Goal: Transaction & Acquisition: Purchase product/service

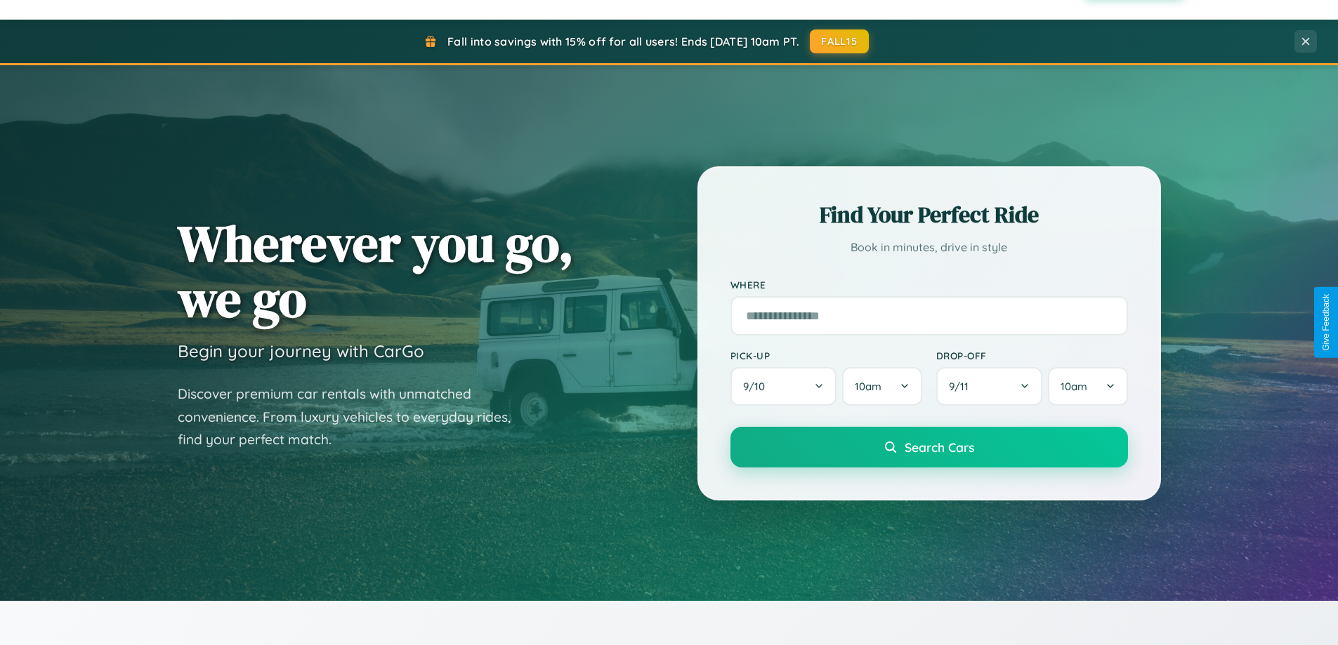
scroll to position [2702, 0]
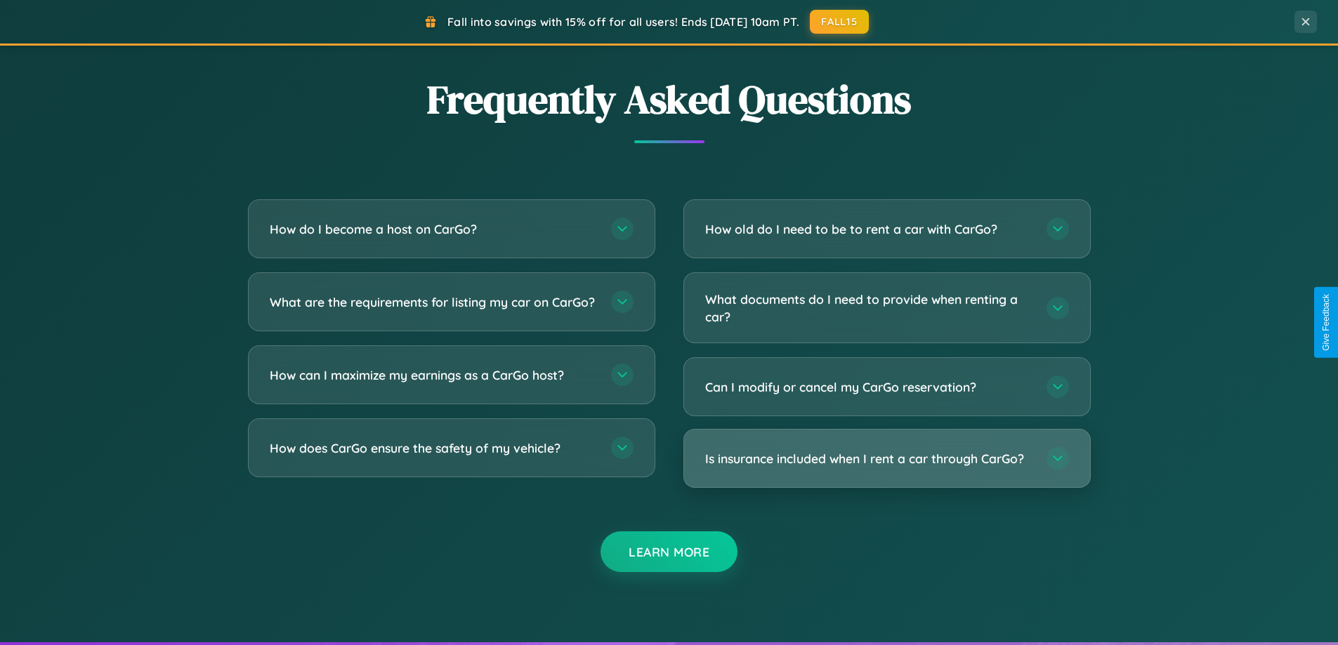
click at [886, 459] on h3 "Is insurance included when I rent a car through CarGo?" at bounding box center [868, 459] width 327 height 18
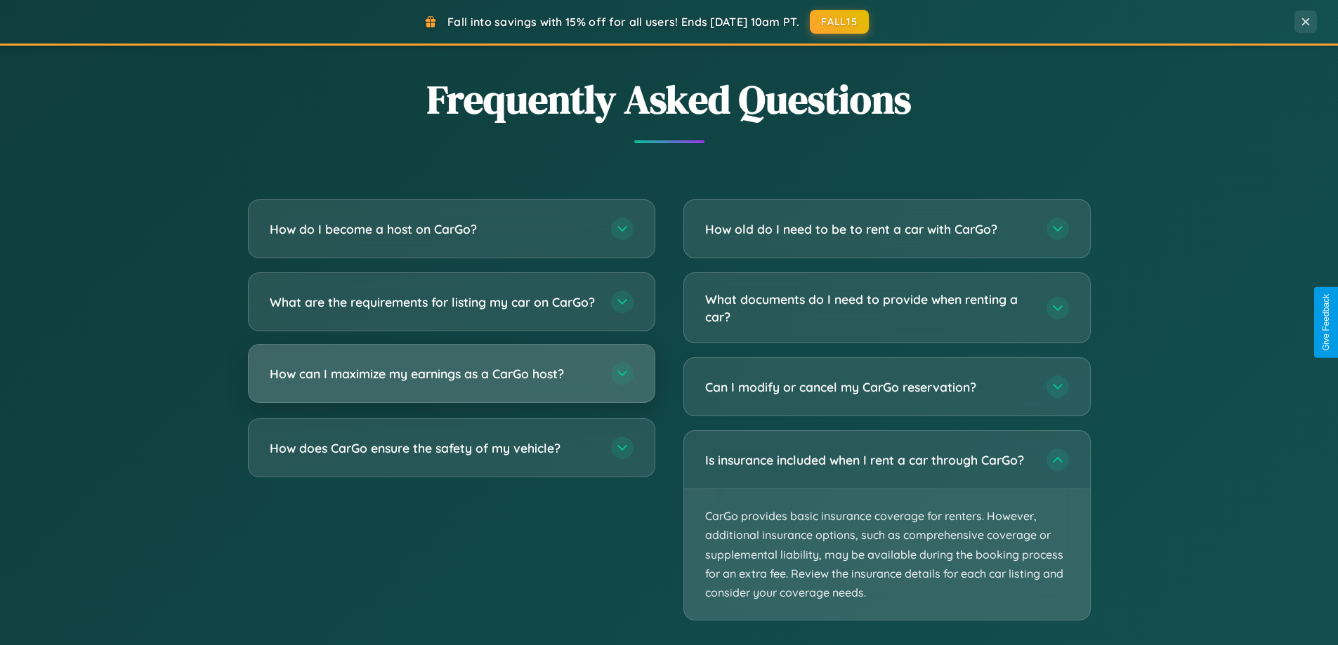
click at [451, 383] on h3 "How can I maximize my earnings as a CarGo host?" at bounding box center [433, 374] width 327 height 18
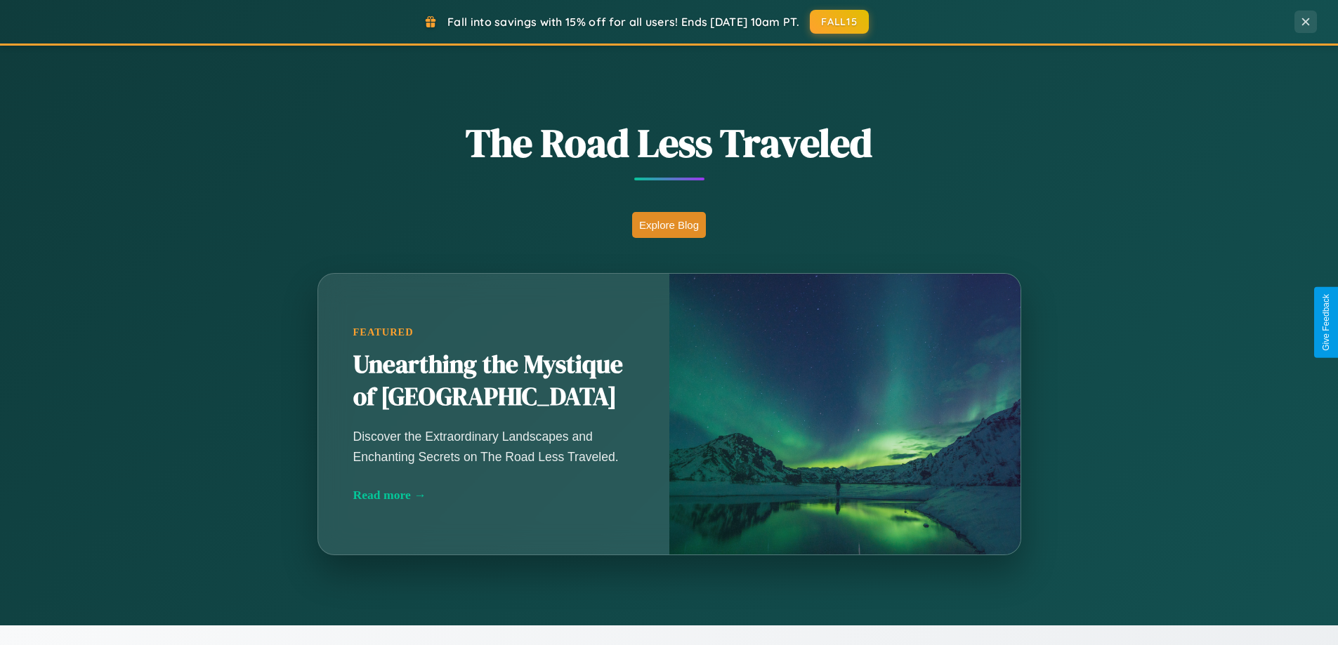
scroll to position [966, 0]
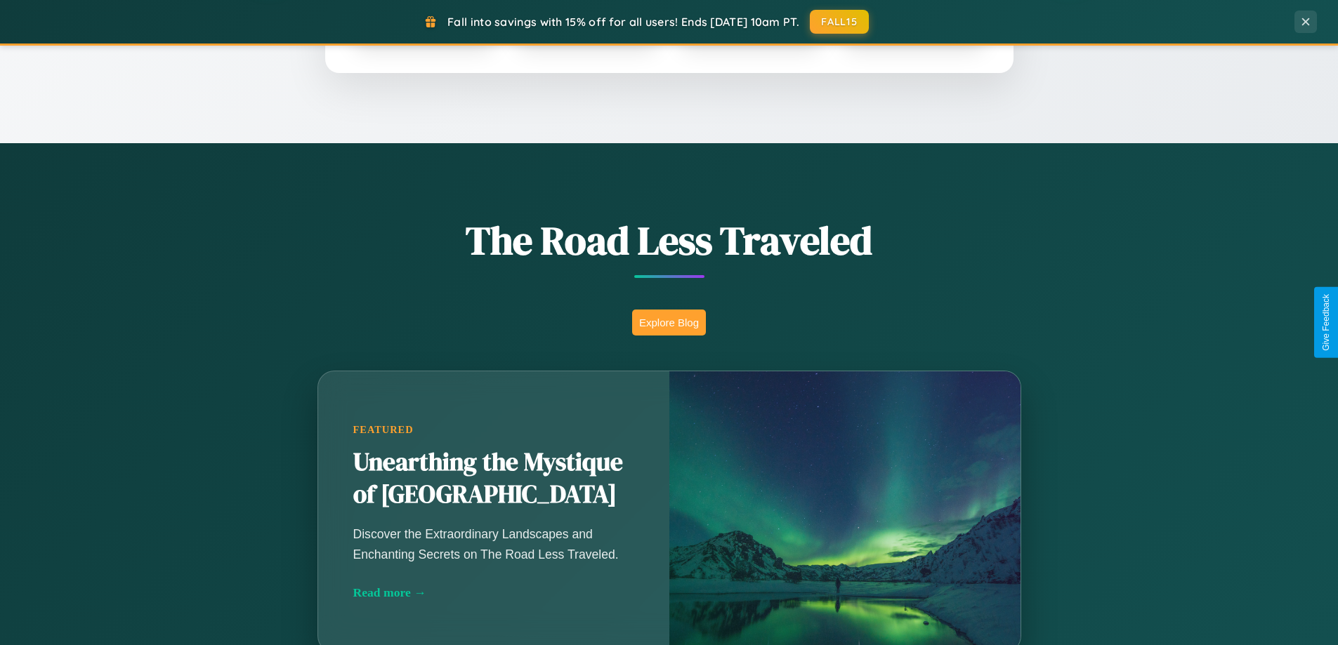
click at [668, 322] on button "Explore Blog" at bounding box center [669, 323] width 74 height 26
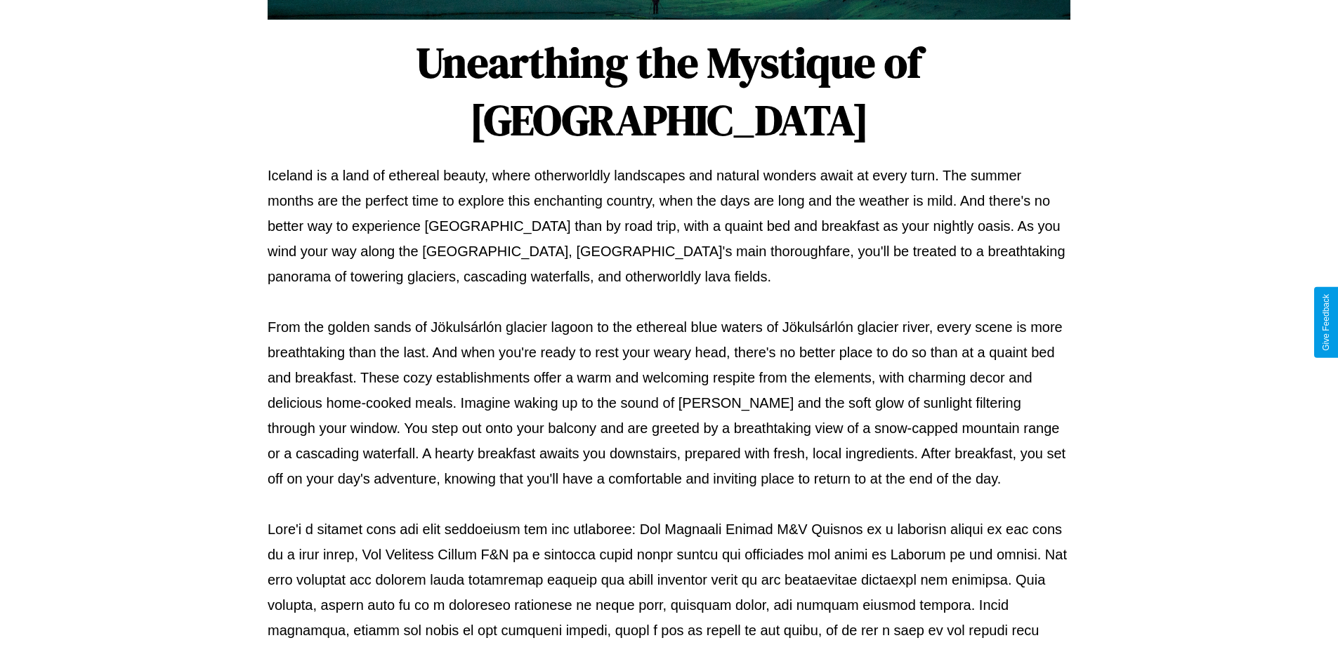
scroll to position [454, 0]
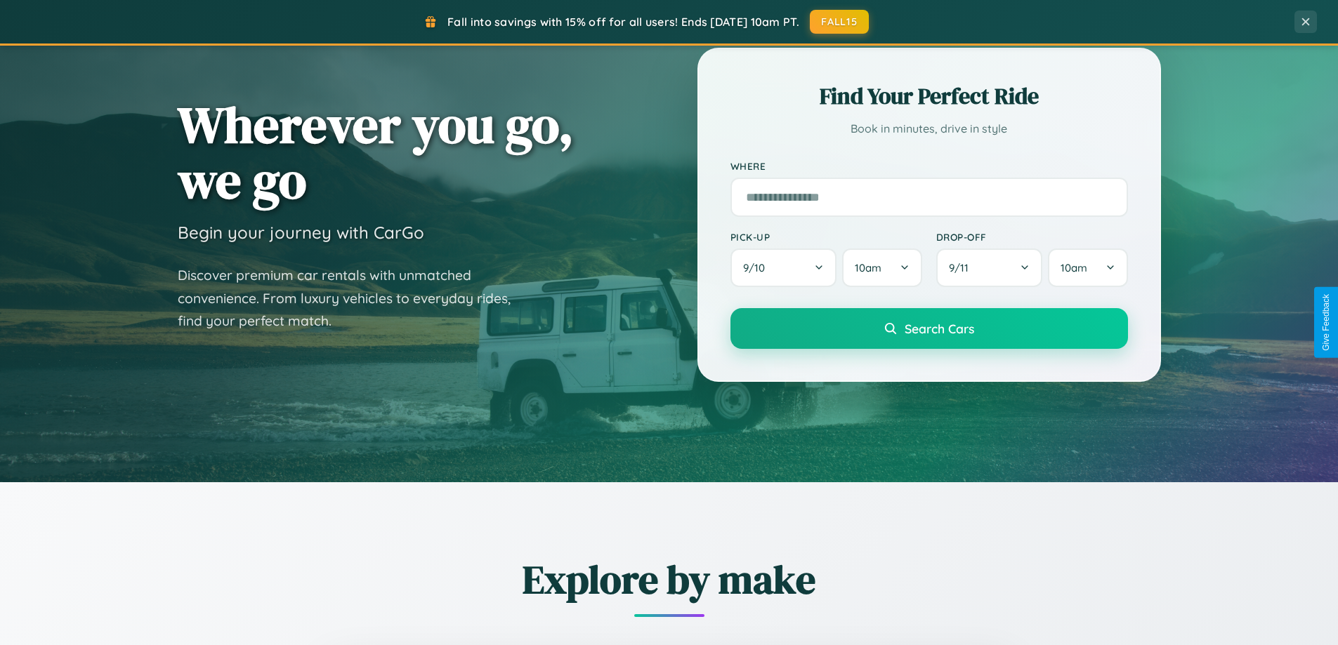
scroll to position [41, 0]
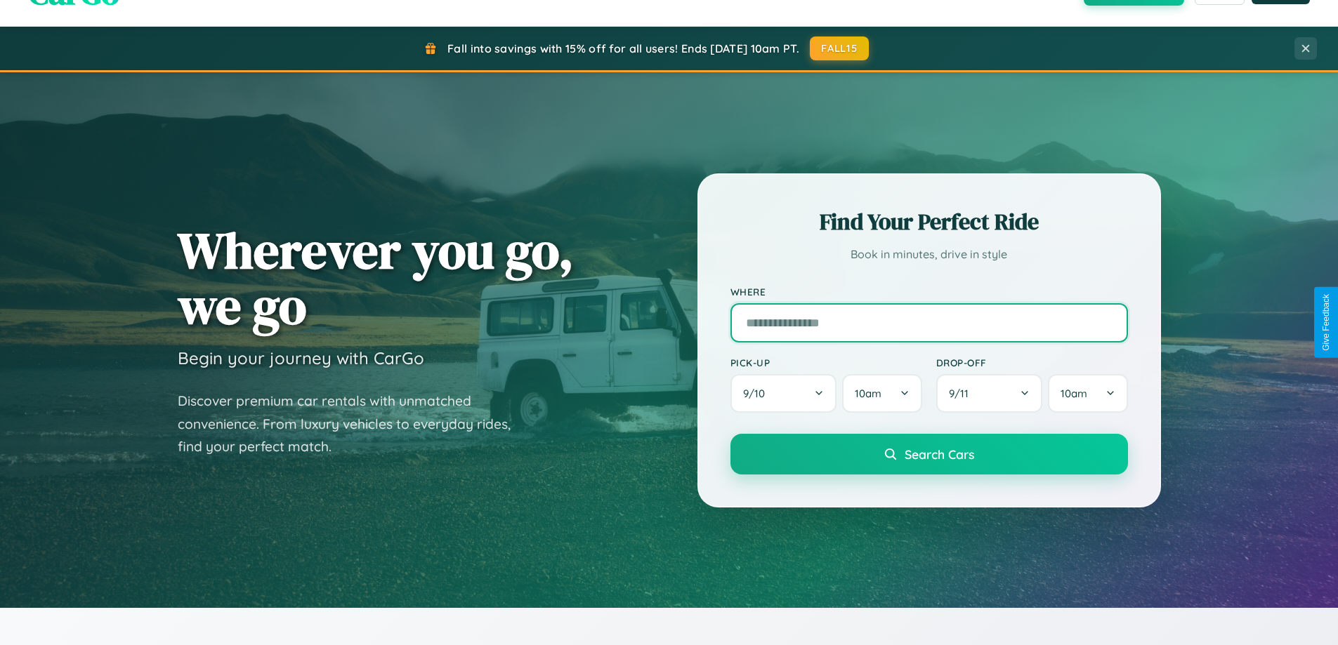
click at [928, 322] on input "text" at bounding box center [928, 322] width 397 height 39
type input "******"
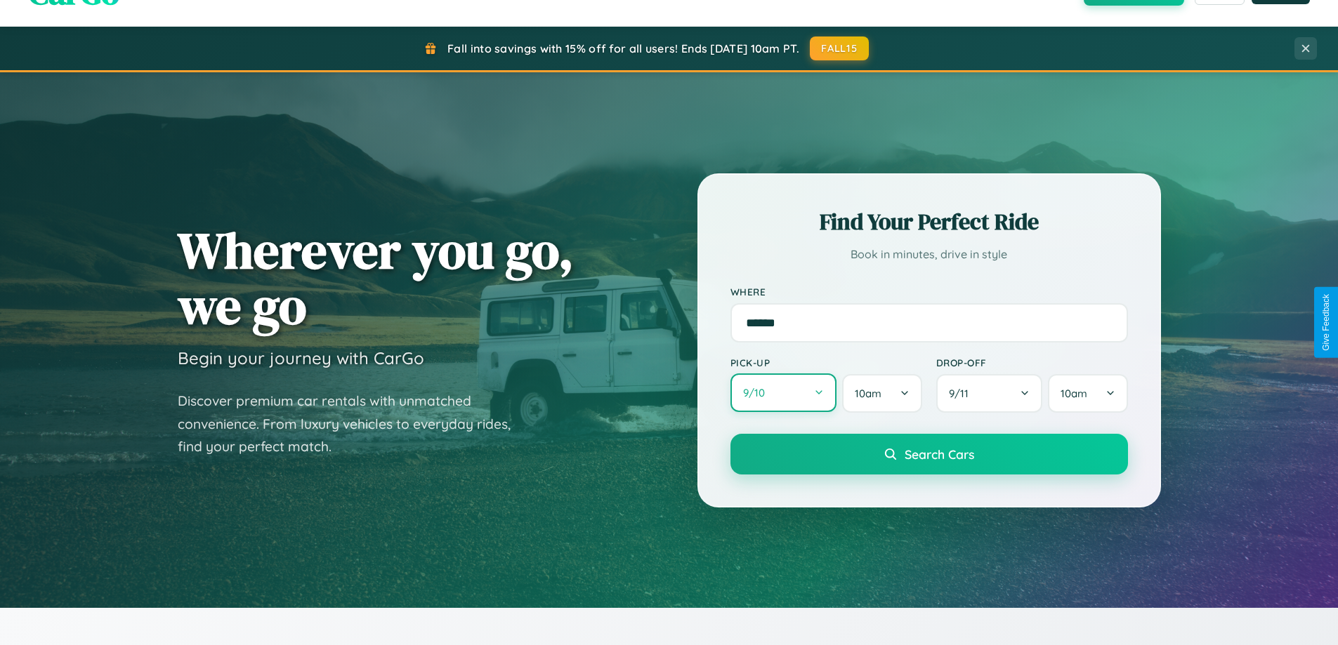
click at [783, 394] on button "9 / 10" at bounding box center [783, 393] width 107 height 39
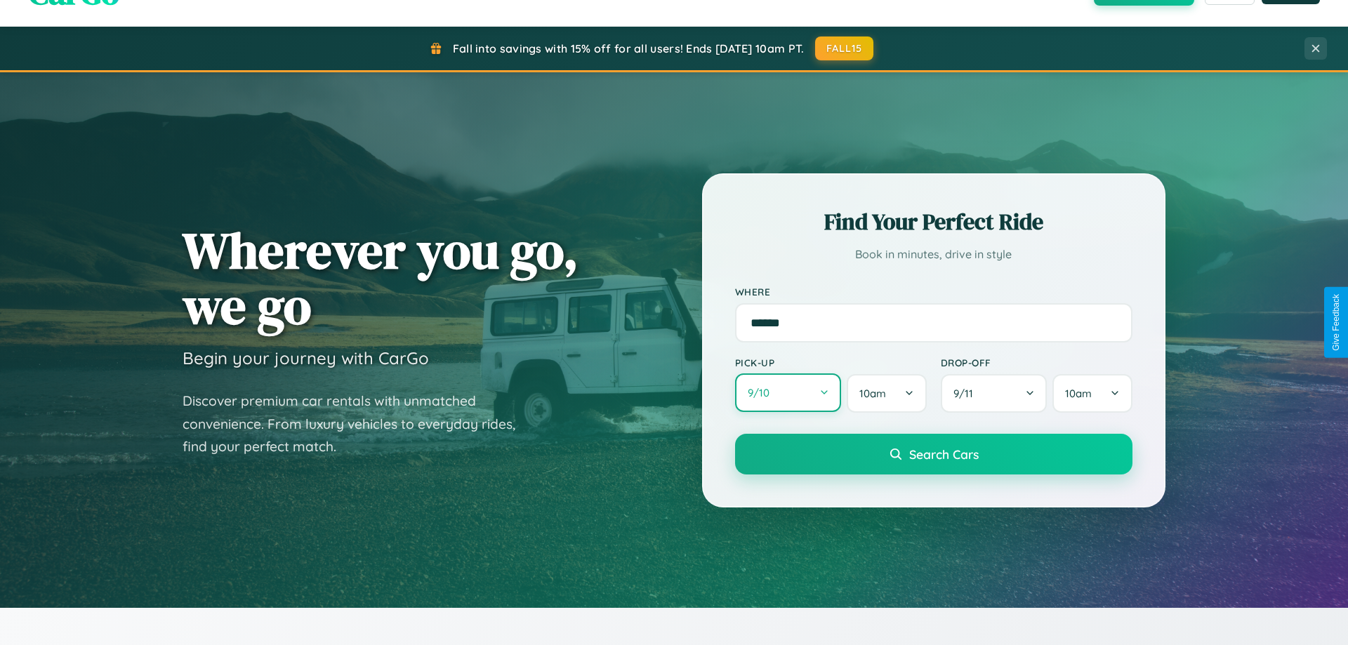
select select "*"
select select "****"
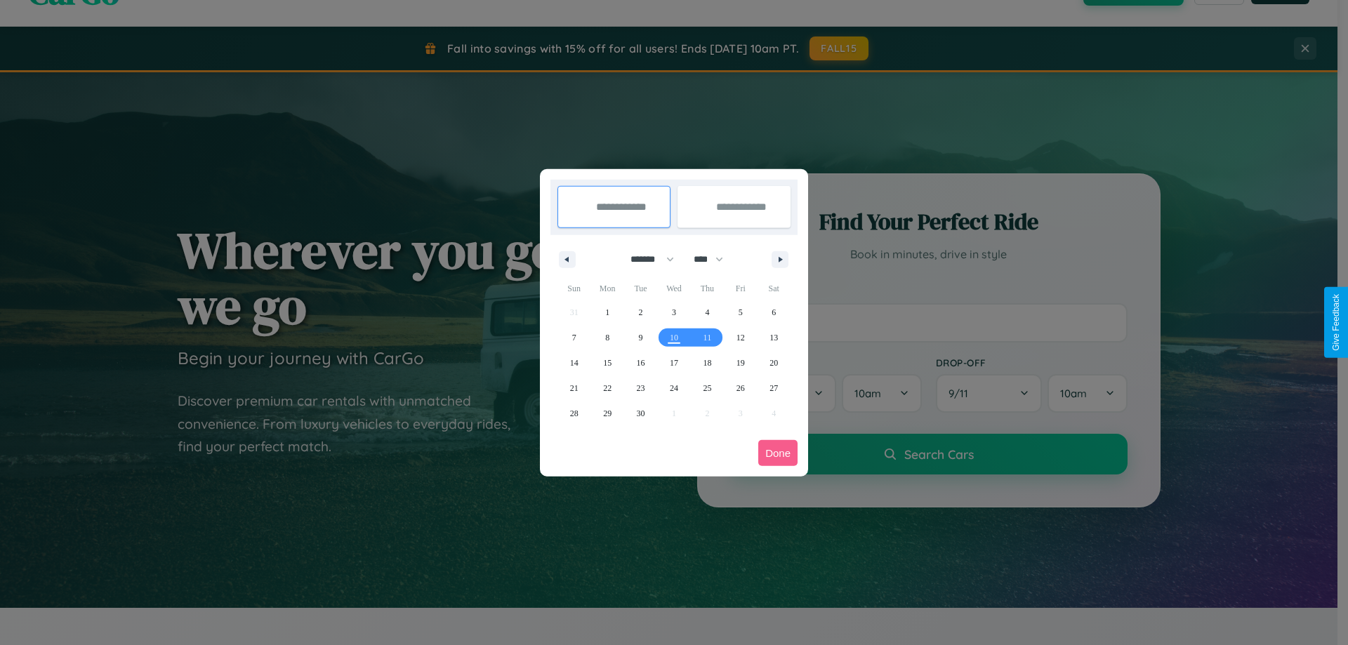
drag, startPoint x: 646, startPoint y: 259, endPoint x: 674, endPoint y: 282, distance: 36.0
click at [646, 259] on select "******* ******** ***** ***** *** **** **** ****** ********* ******* ******** **…" at bounding box center [650, 259] width 60 height 23
select select "**"
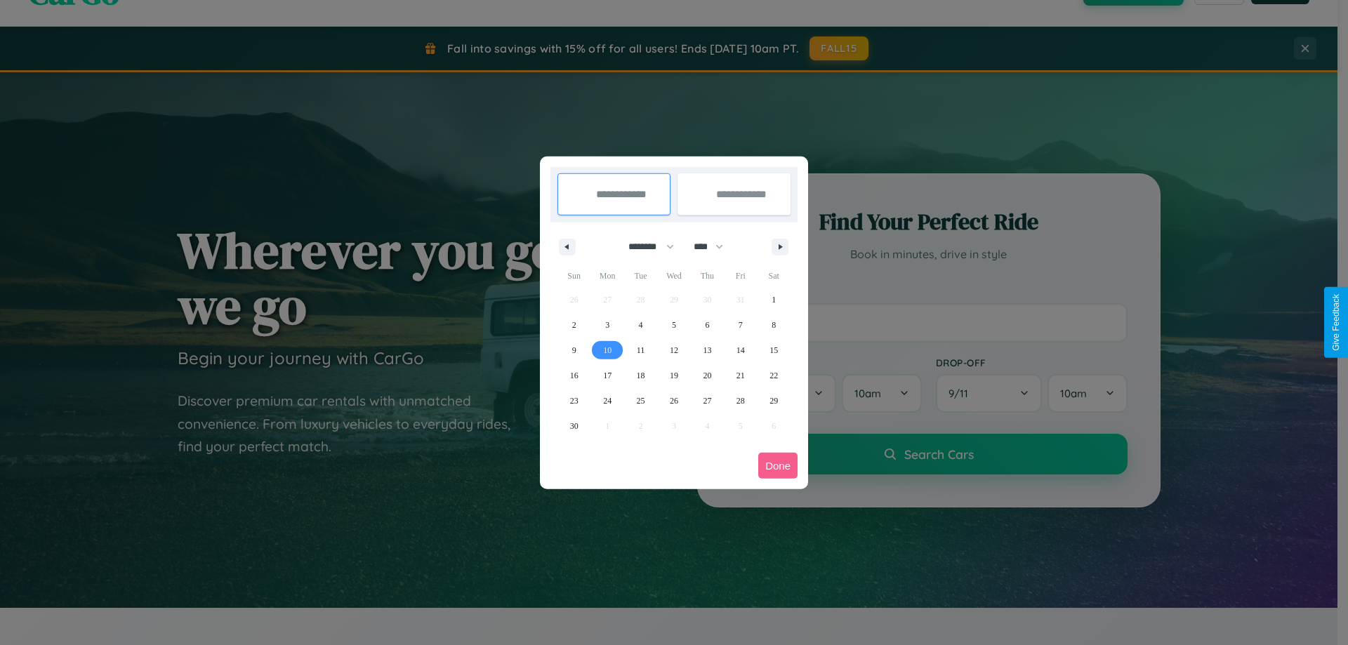
click at [607, 350] on span "10" at bounding box center [607, 350] width 8 height 25
type input "**********"
click at [673, 375] on span "19" at bounding box center [674, 375] width 8 height 25
type input "**********"
click at [778, 466] on button "Done" at bounding box center [777, 466] width 39 height 26
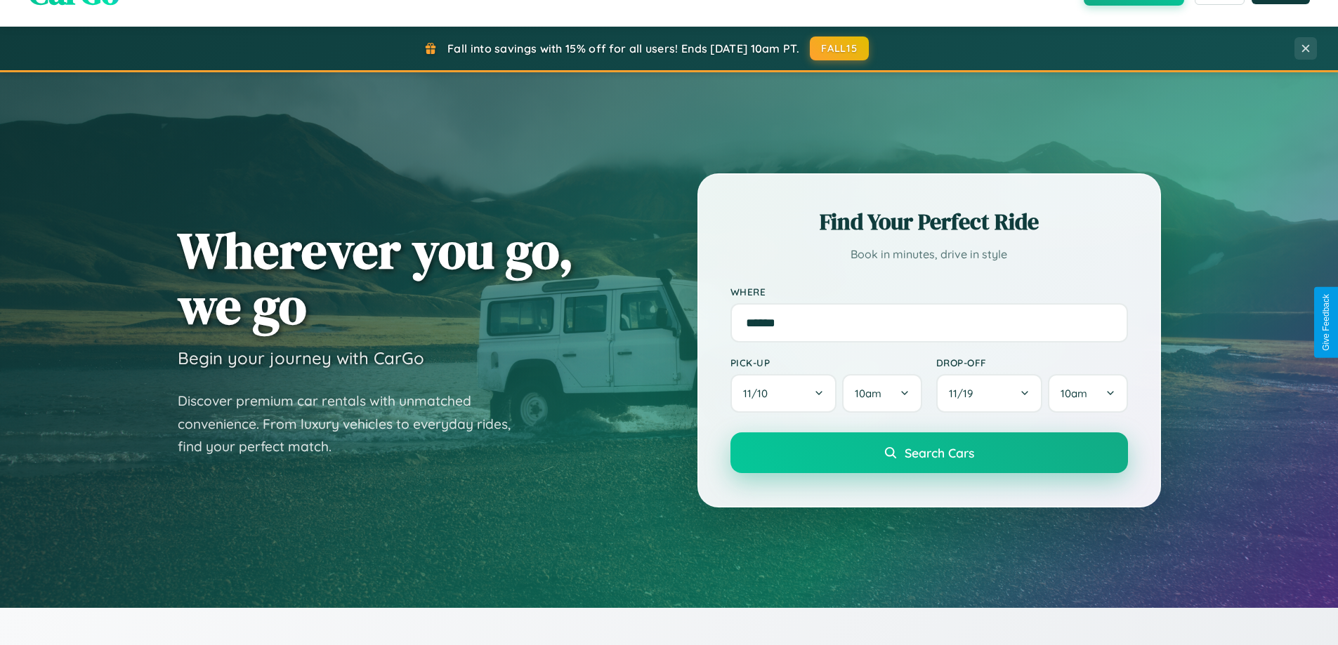
click at [928, 453] on span "Search Cars" at bounding box center [939, 452] width 70 height 15
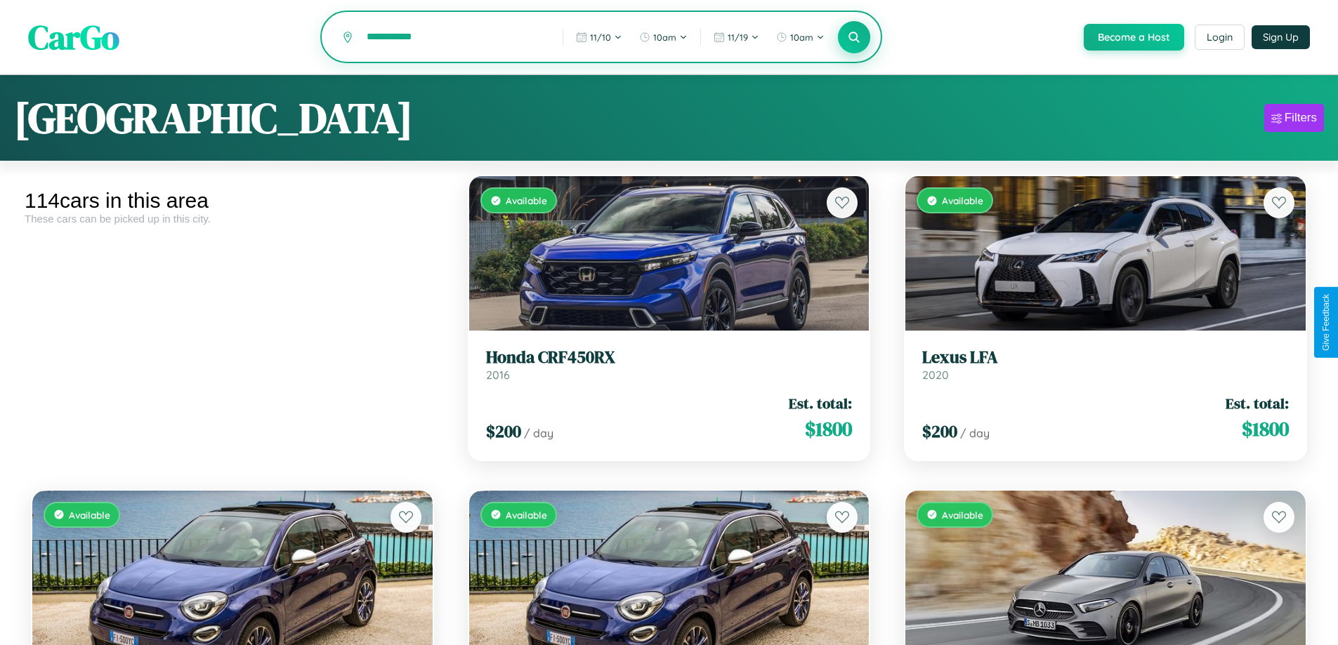
type input "**********"
click at [853, 38] on icon at bounding box center [854, 36] width 13 height 13
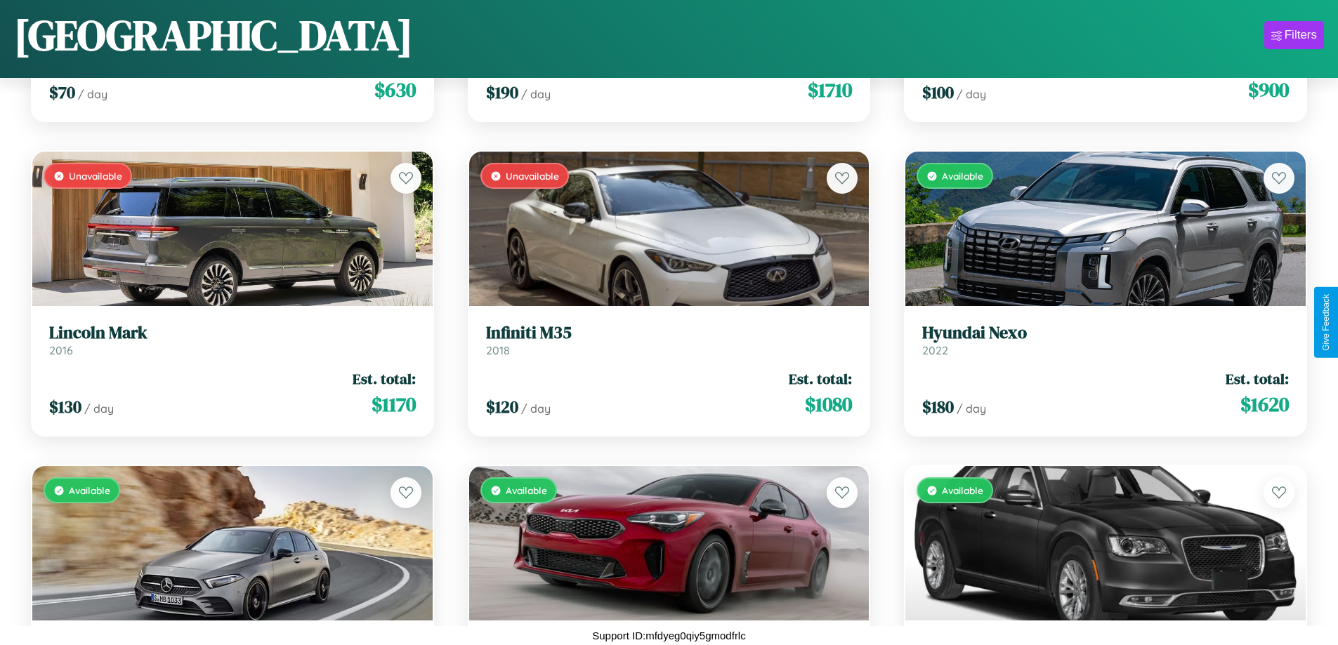
scroll to position [9630, 0]
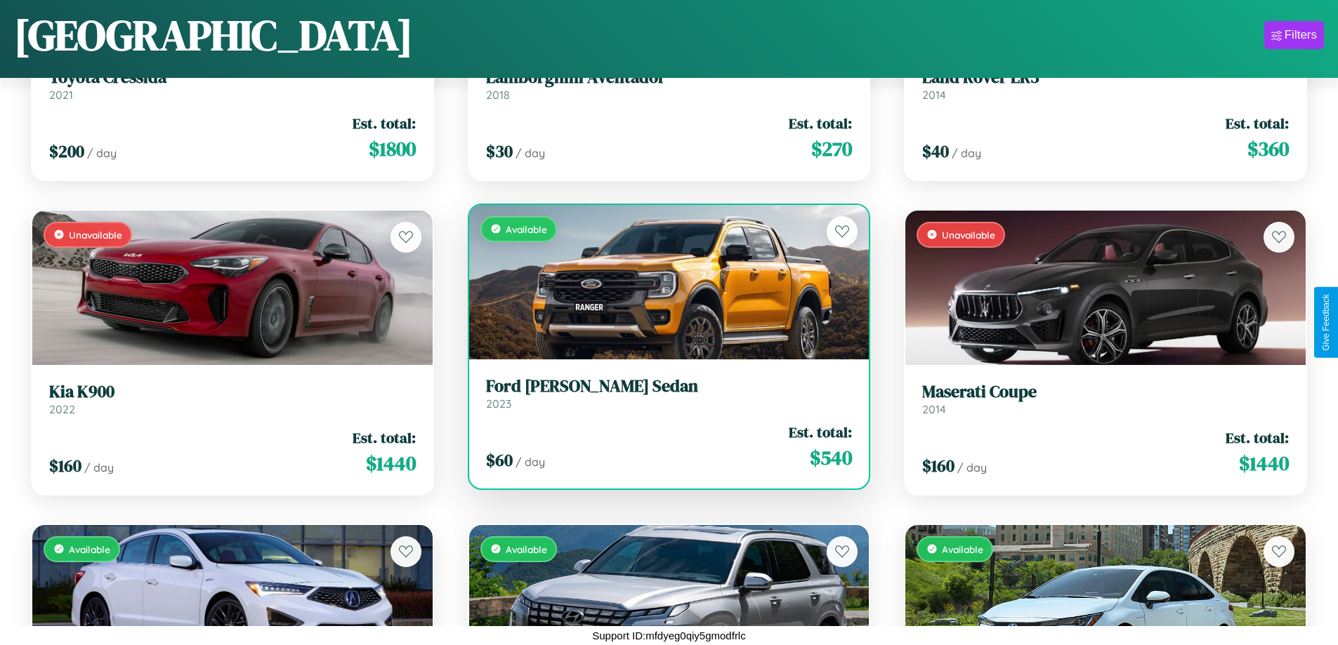
click at [663, 395] on h3 "Ford Cordova Sedan" at bounding box center [669, 386] width 367 height 20
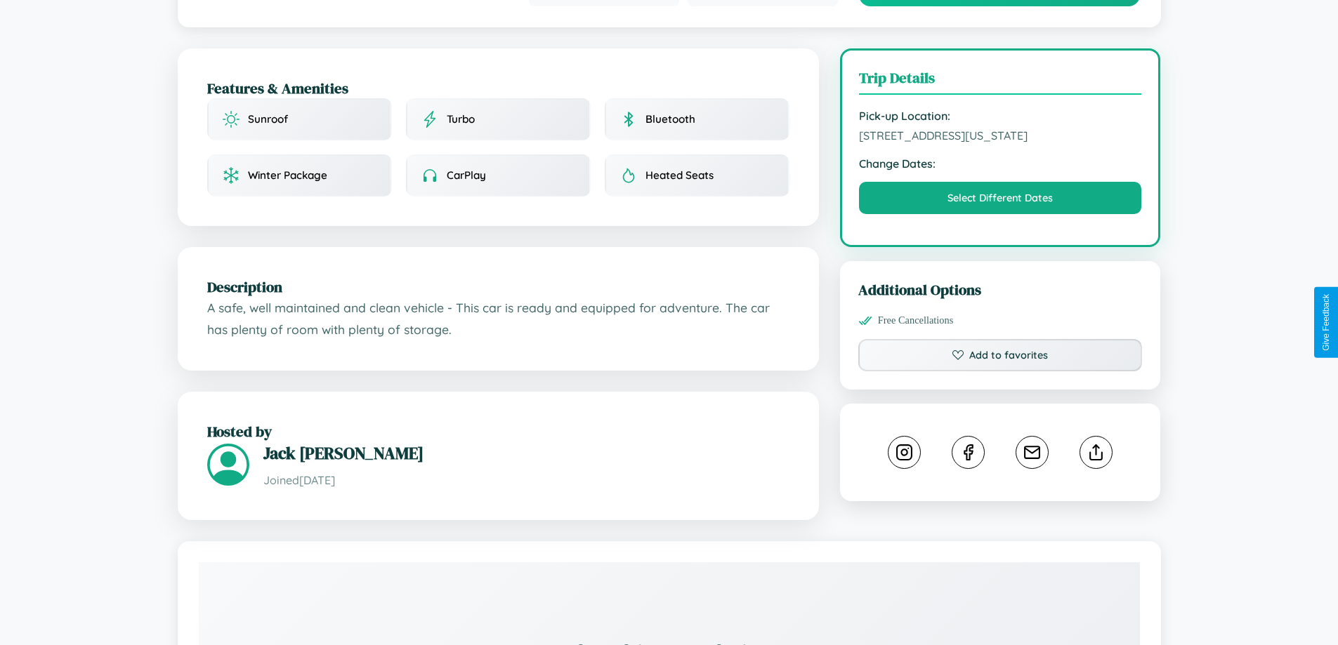
scroll to position [475, 0]
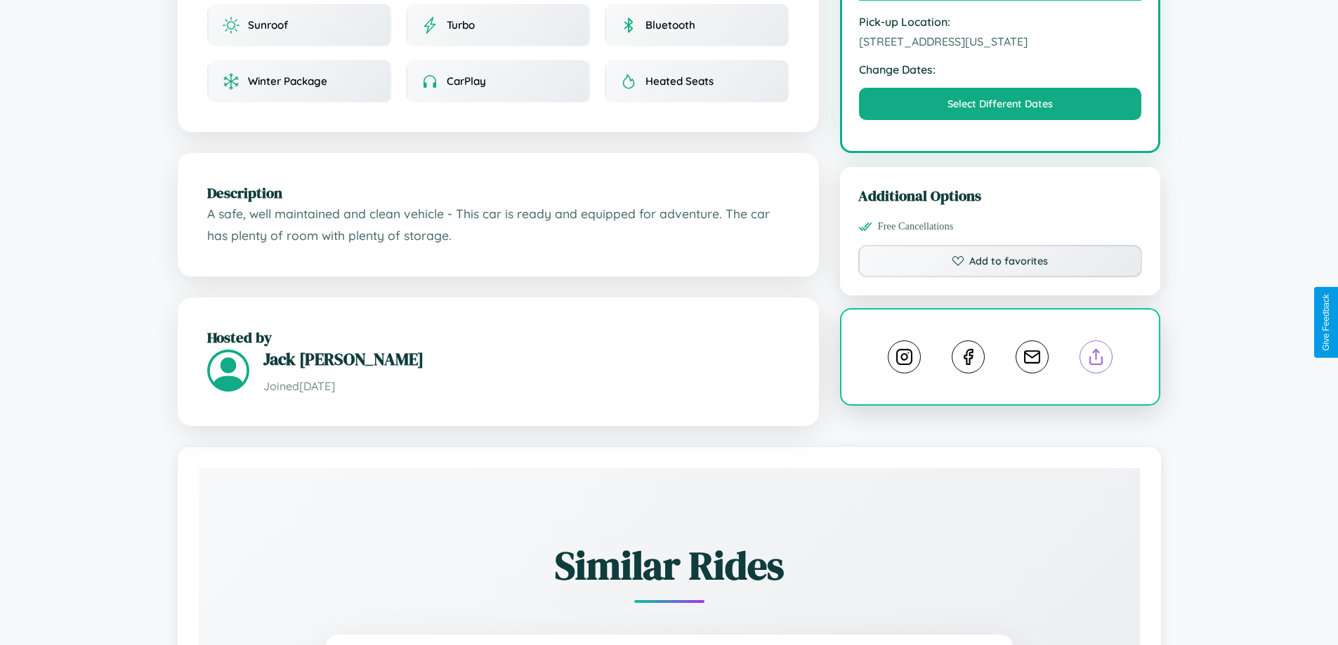
click at [1096, 350] on line at bounding box center [1096, 355] width 0 height 10
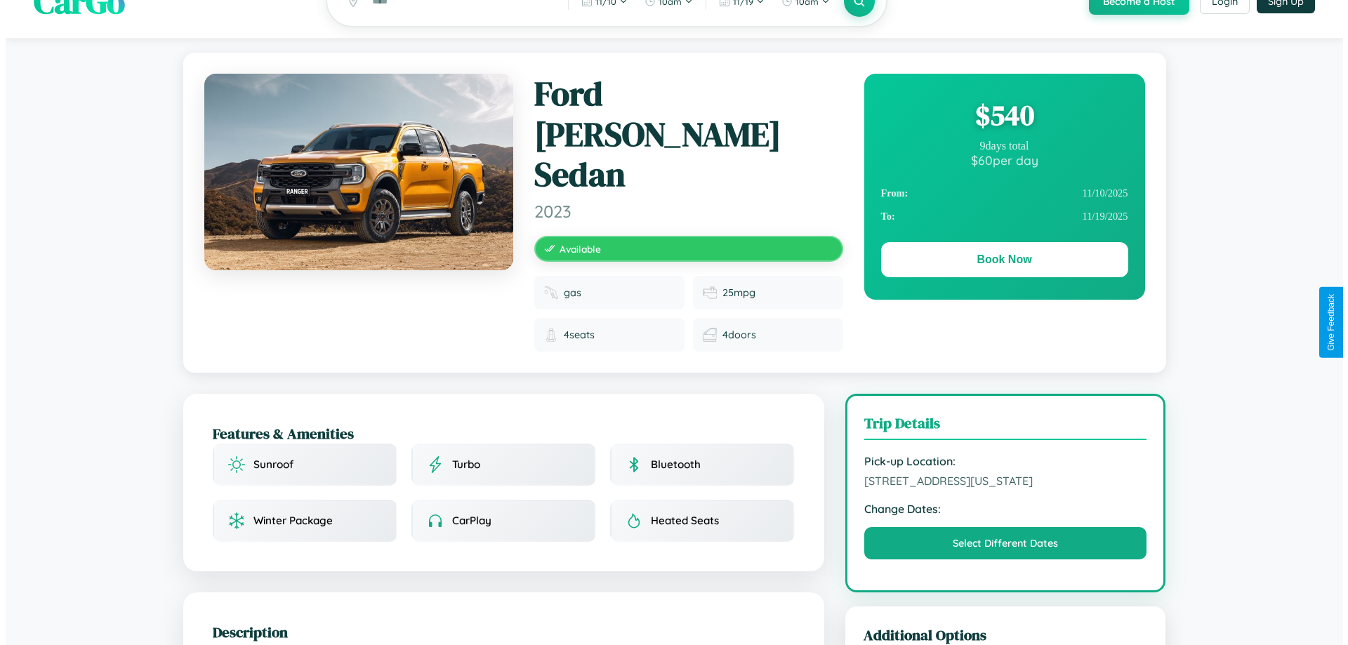
scroll to position [0, 0]
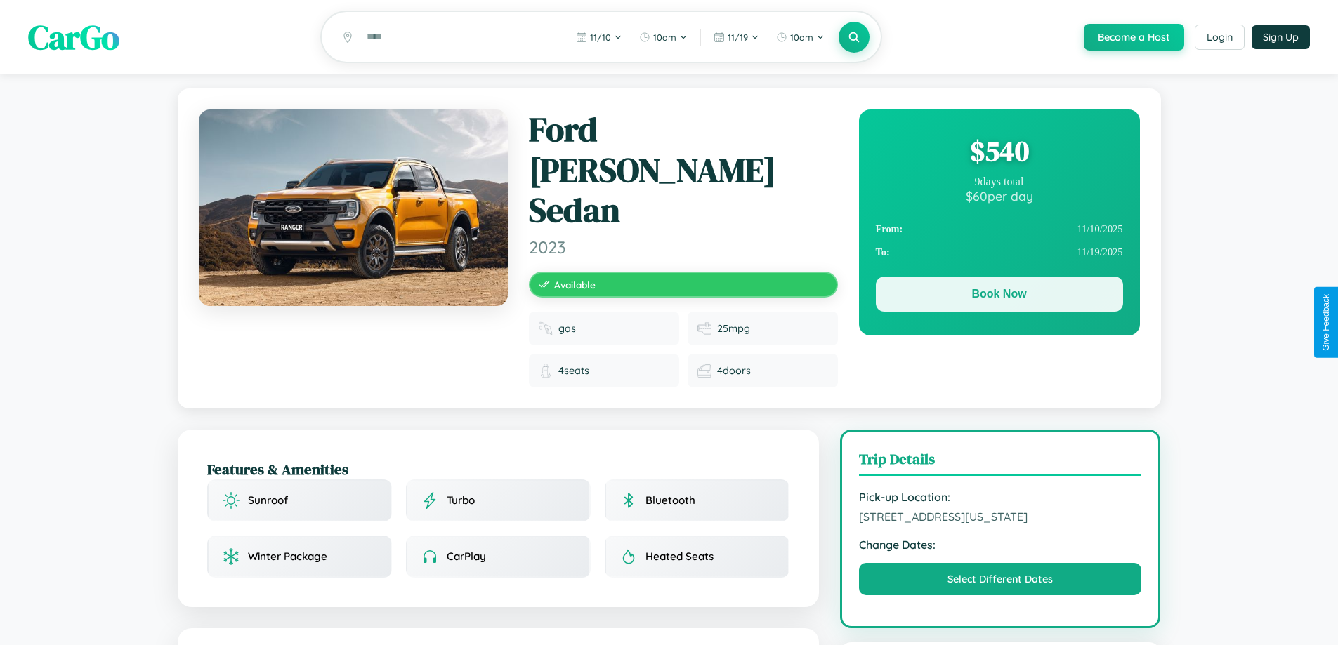
click at [998, 296] on button "Book Now" at bounding box center [999, 294] width 247 height 35
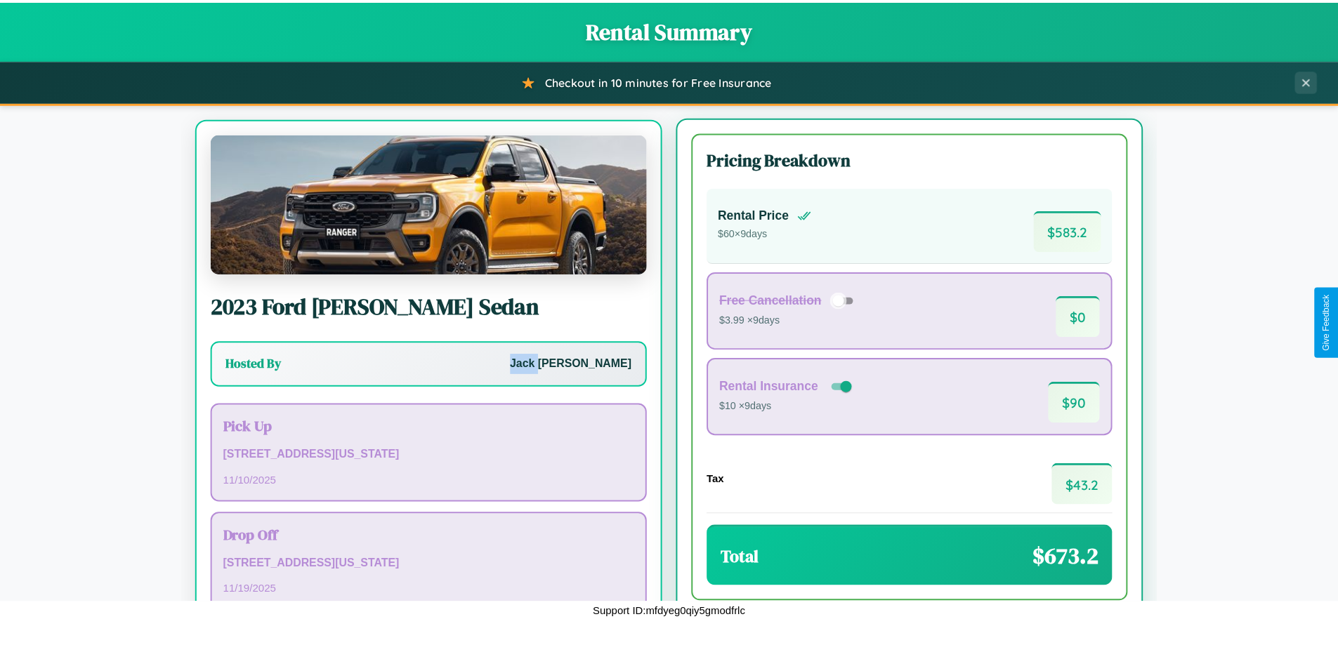
scroll to position [65, 0]
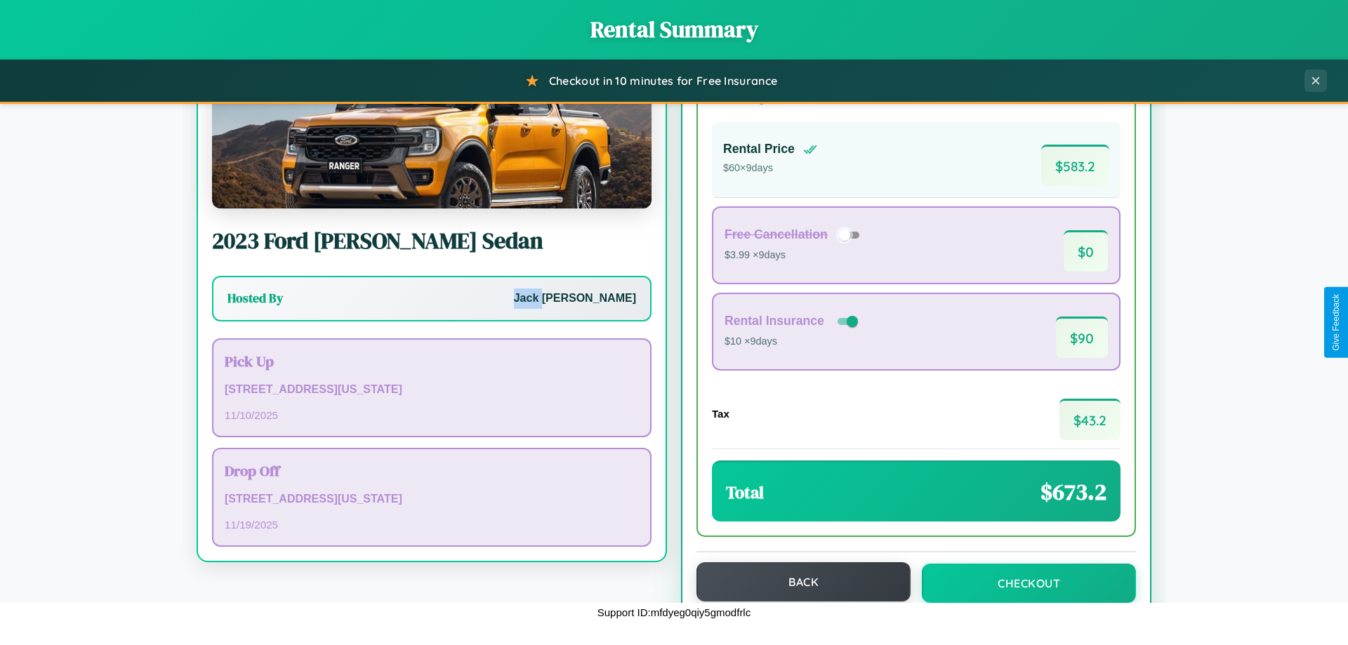
click at [797, 582] on button "Back" at bounding box center [804, 581] width 214 height 39
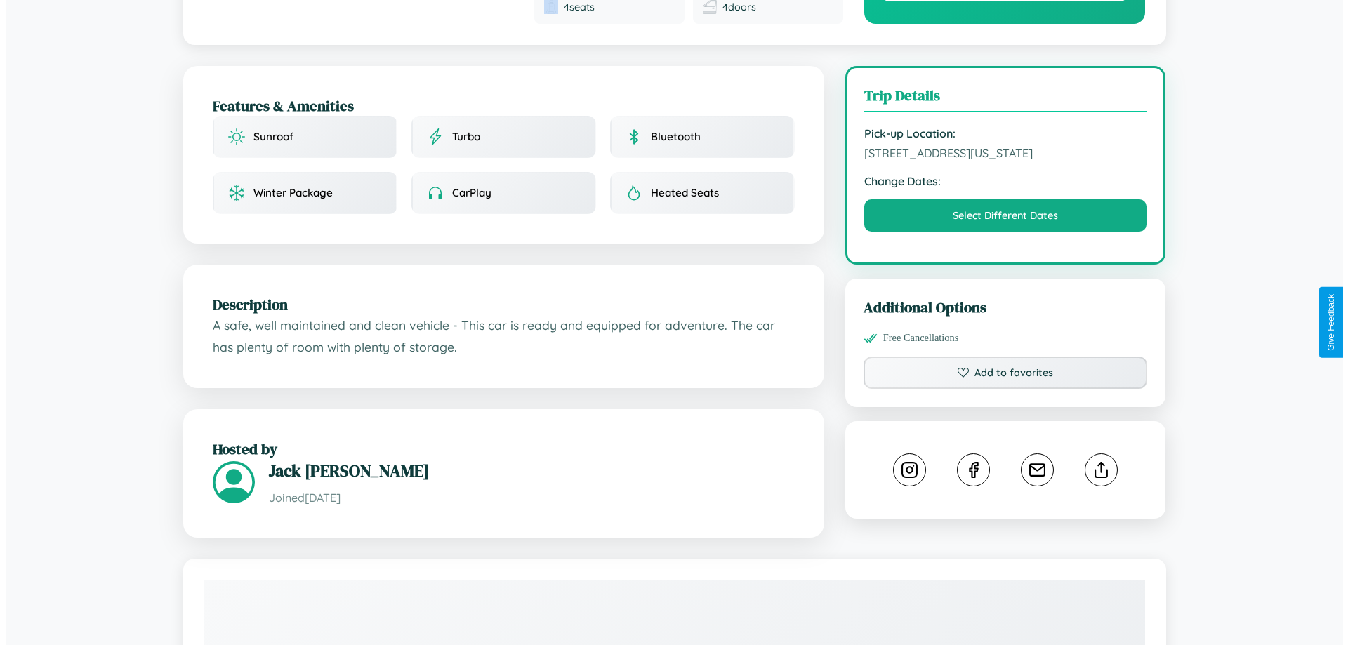
scroll to position [378, 0]
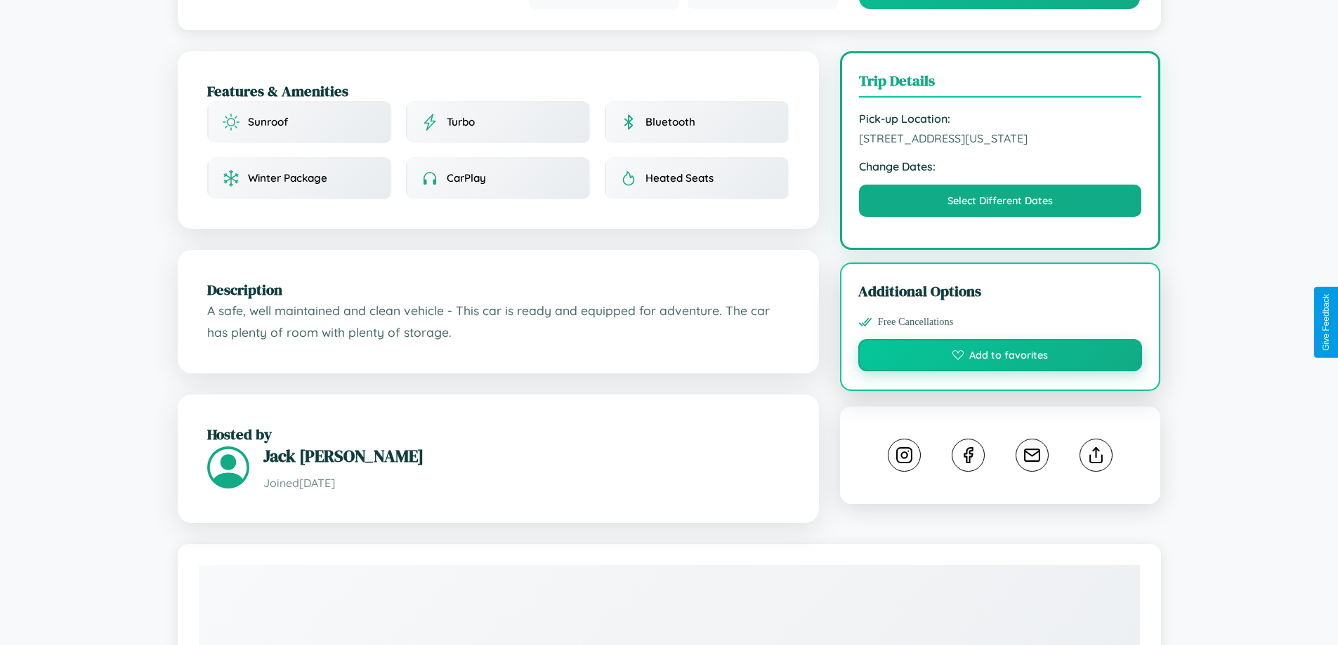
click at [1000, 339] on button "Add to favorites" at bounding box center [1000, 355] width 284 height 32
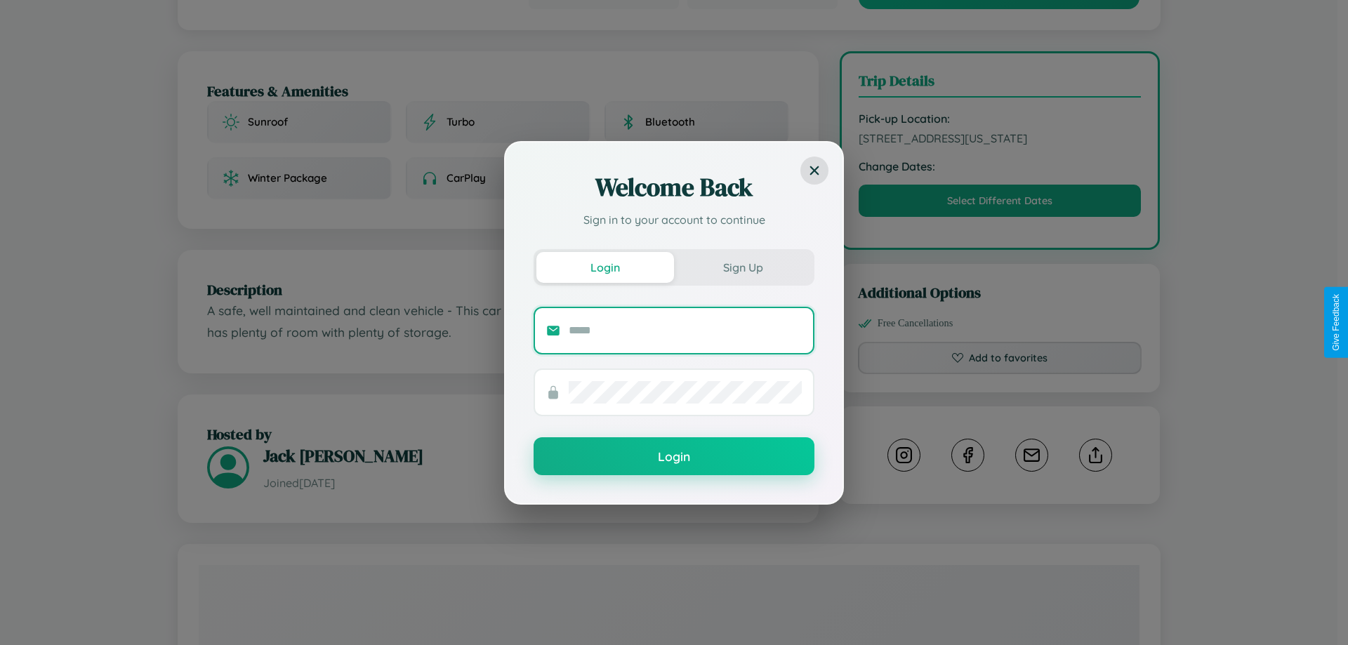
click at [685, 330] on input "text" at bounding box center [685, 330] width 233 height 22
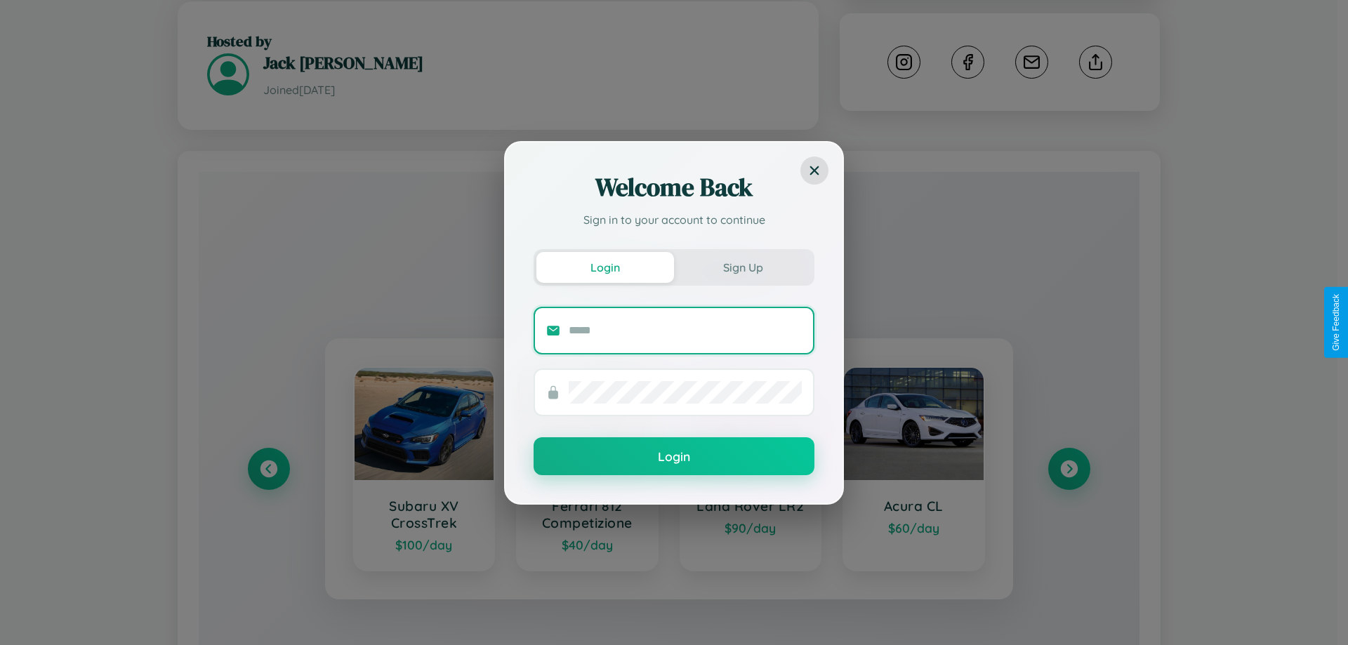
scroll to position [800, 0]
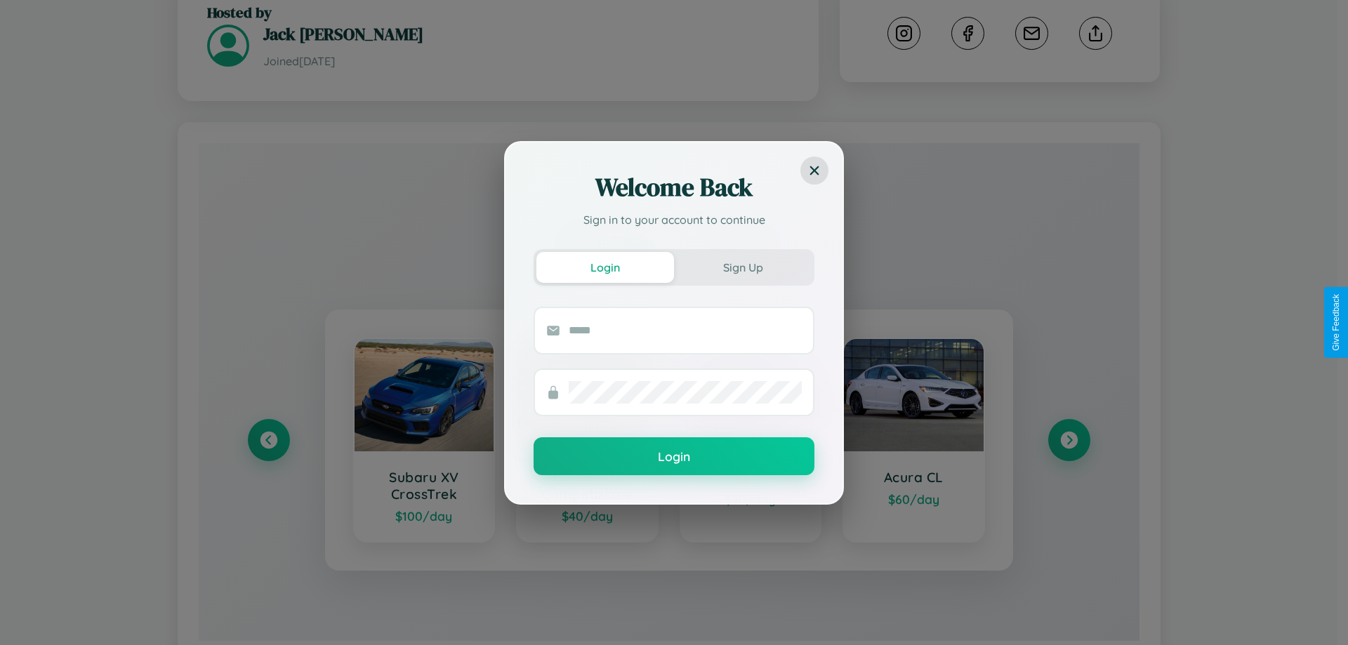
click at [1069, 390] on div "Welcome Back Sign in to your account to continue Login Sign Up Login" at bounding box center [674, 322] width 1348 height 645
click at [1000, 543] on div "Welcome Back Sign in to your account to continue Login Sign Up Login" at bounding box center [674, 322] width 1348 height 645
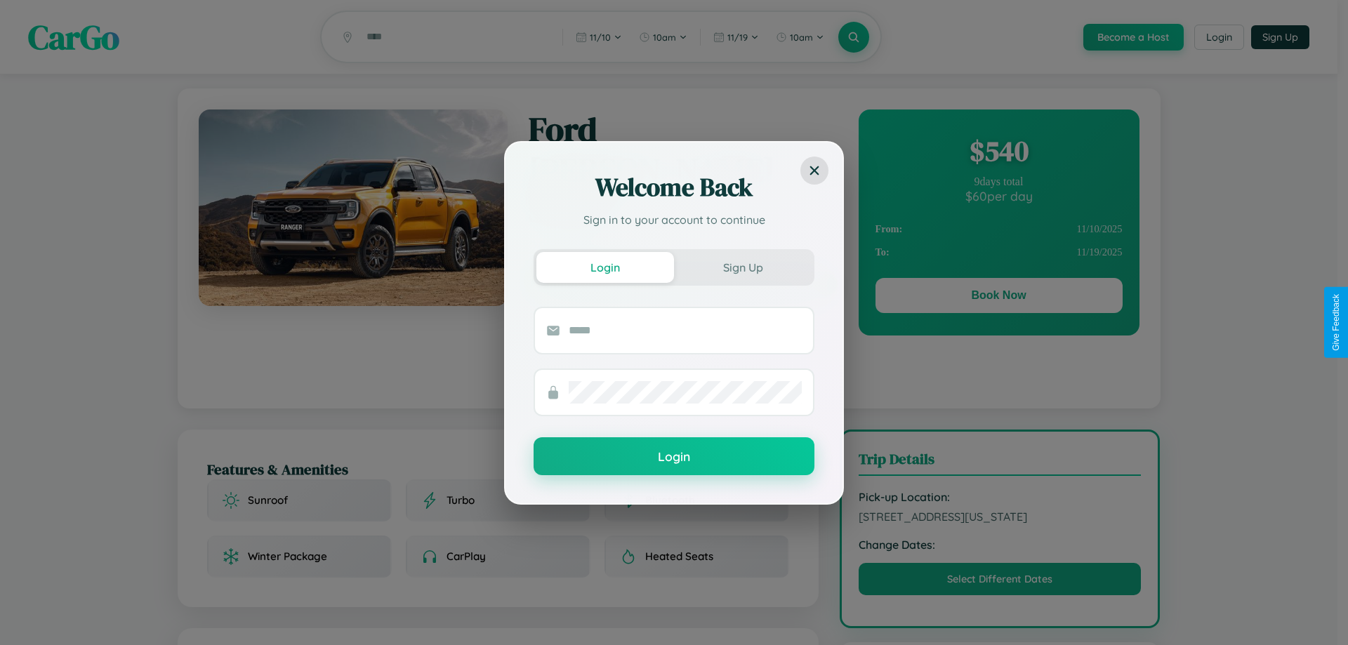
click at [1000, 543] on div "Welcome Back Sign in to your account to continue Login Sign Up Login" at bounding box center [674, 322] width 1348 height 645
click at [998, 298] on div "Welcome Back Sign in to your account to continue Login Sign Up Login" at bounding box center [674, 322] width 1348 height 645
